Goal: Task Accomplishment & Management: Use online tool/utility

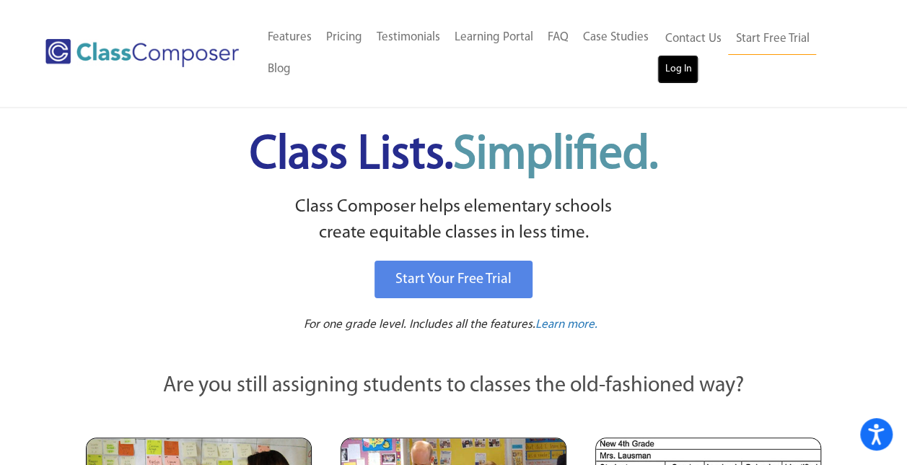
click at [684, 76] on link "Log In" at bounding box center [677, 69] width 41 height 29
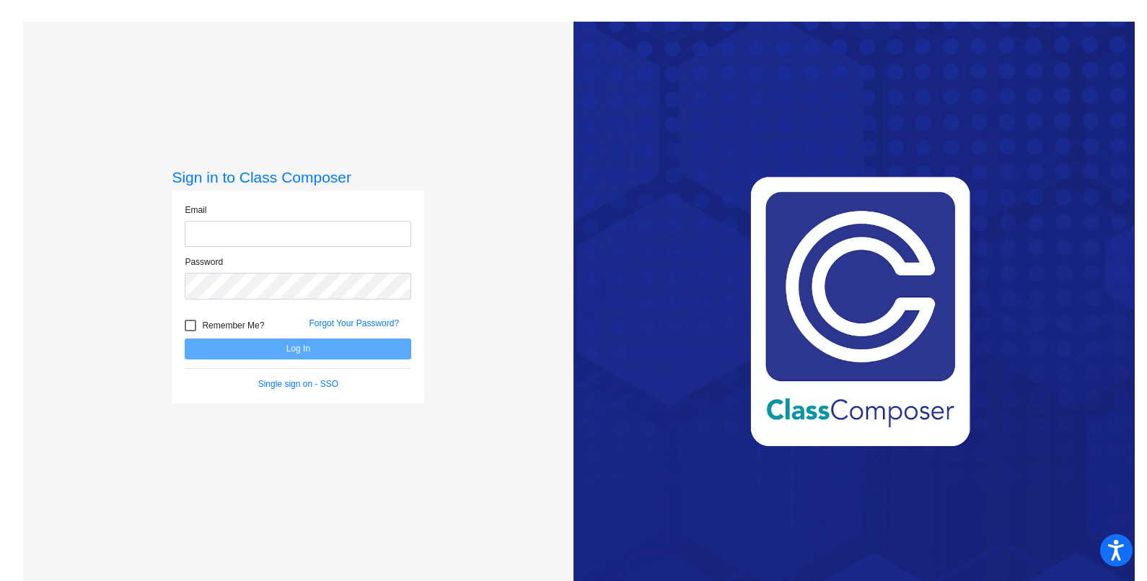
type input "[EMAIL_ADDRESS][DOMAIN_NAME]"
click at [188, 325] on div at bounding box center [191, 326] width 12 height 12
click at [190, 331] on input "Remember Me?" at bounding box center [190, 331] width 1 height 1
checkbox input "true"
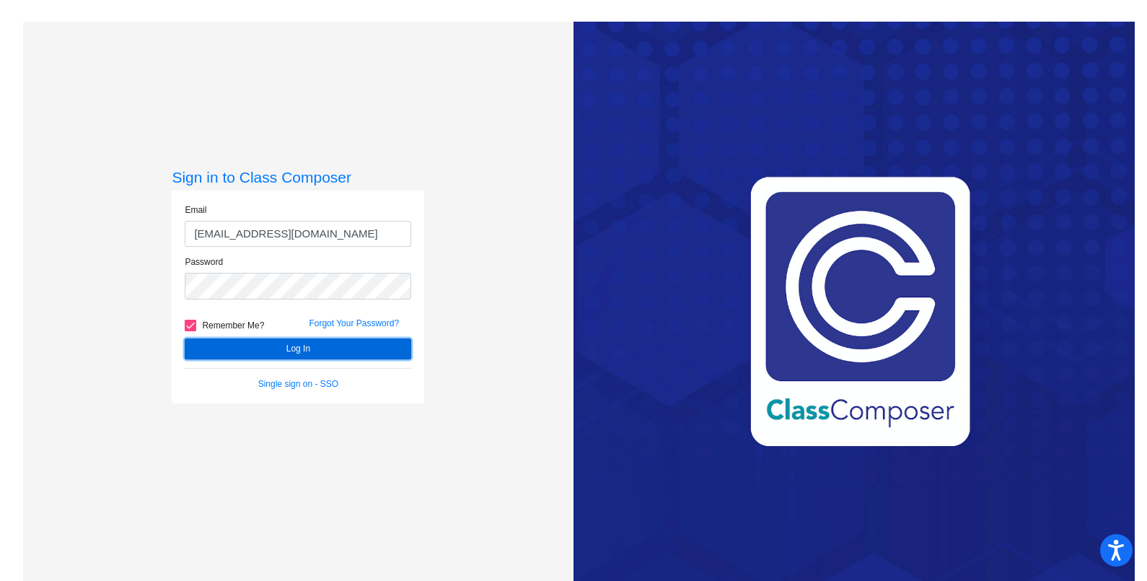
click at [287, 345] on button "Log In" at bounding box center [298, 348] width 227 height 21
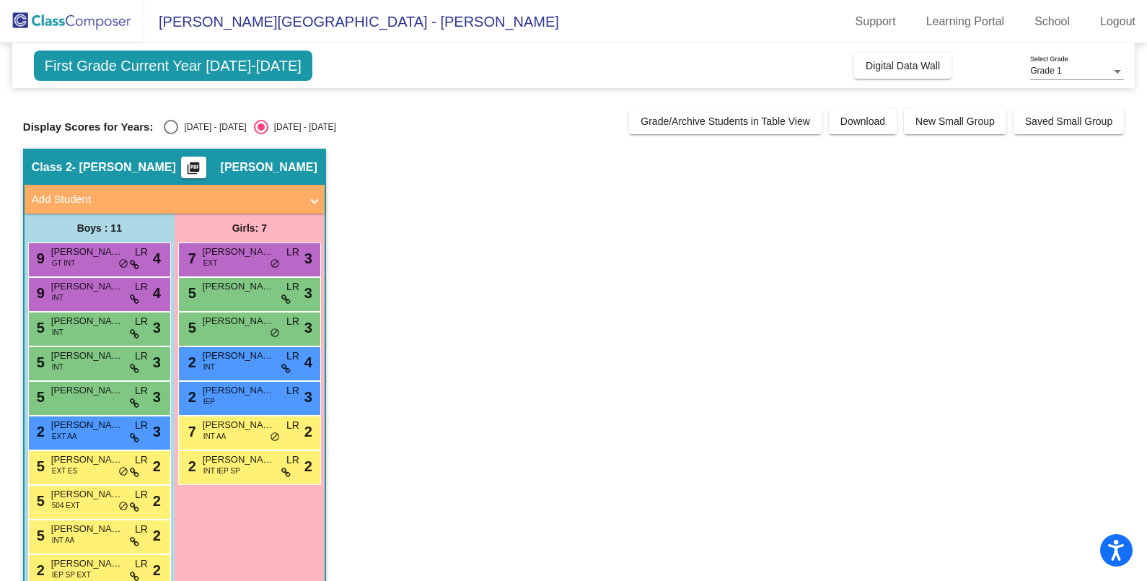
click at [923, 225] on app-classroom "Class 2 - [PERSON_NAME] picture_as_pdf [PERSON_NAME] Add Student First Name Las…" at bounding box center [573, 398] width 1101 height 498
click at [1115, 73] on div at bounding box center [1117, 71] width 13 height 10
click at [1115, 71] on span "Grade 1" at bounding box center [1077, 71] width 94 height 26
click at [986, 263] on app-classroom "Class 2 - [PERSON_NAME] picture_as_pdf [PERSON_NAME] Add Student First Name Las…" at bounding box center [573, 398] width 1101 height 498
click at [387, 83] on div "First Grade Current Year [DATE]-[DATE] Add, Move, or Retain Students Off On Inc…" at bounding box center [573, 65] width 1123 height 45
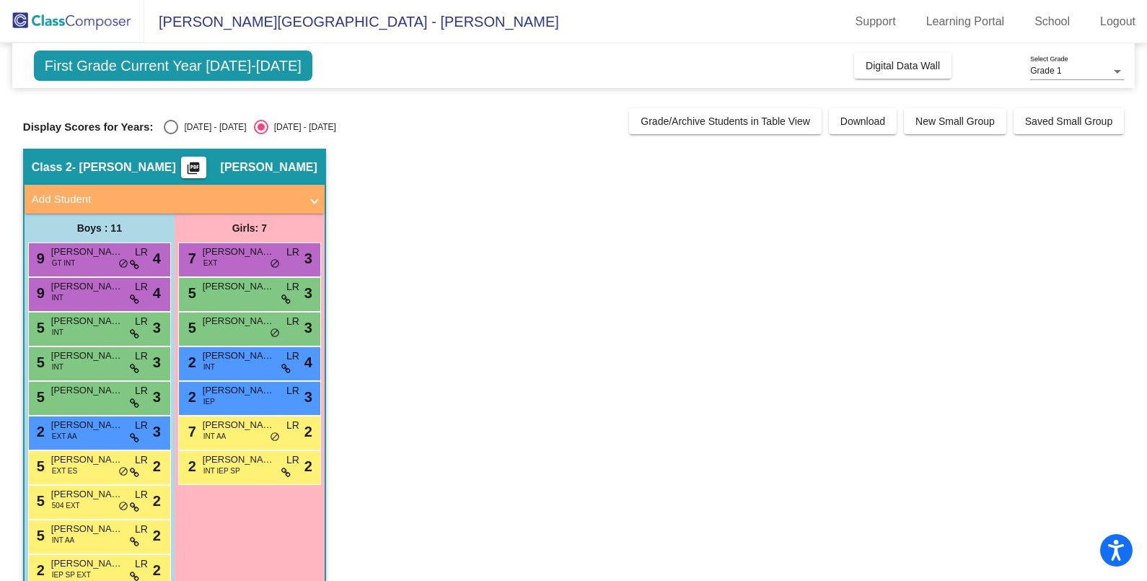
click at [395, 185] on app-classroom "Class 2 - [PERSON_NAME] picture_as_pdf [PERSON_NAME] Add Student First Name Las…" at bounding box center [573, 398] width 1101 height 498
